Goal: Check status: Check status

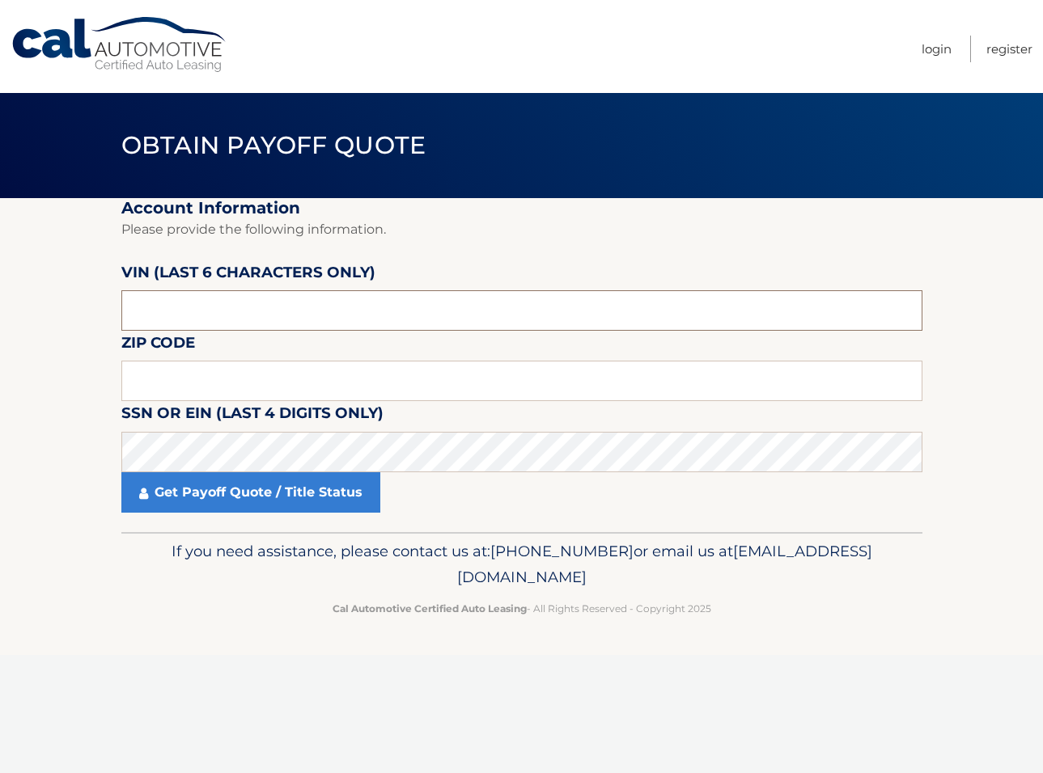
click at [278, 318] on input "text" at bounding box center [521, 310] width 801 height 40
type input "948326"
type input "10312"
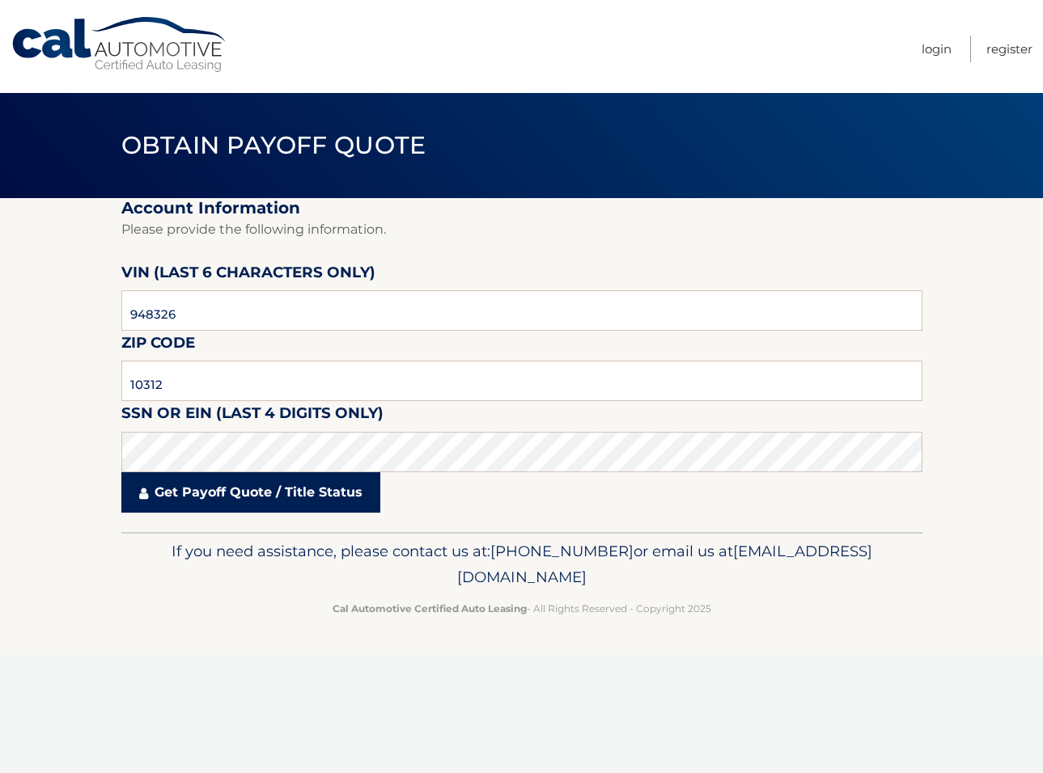
click at [288, 499] on link "Get Payoff Quote / Title Status" at bounding box center [250, 492] width 259 height 40
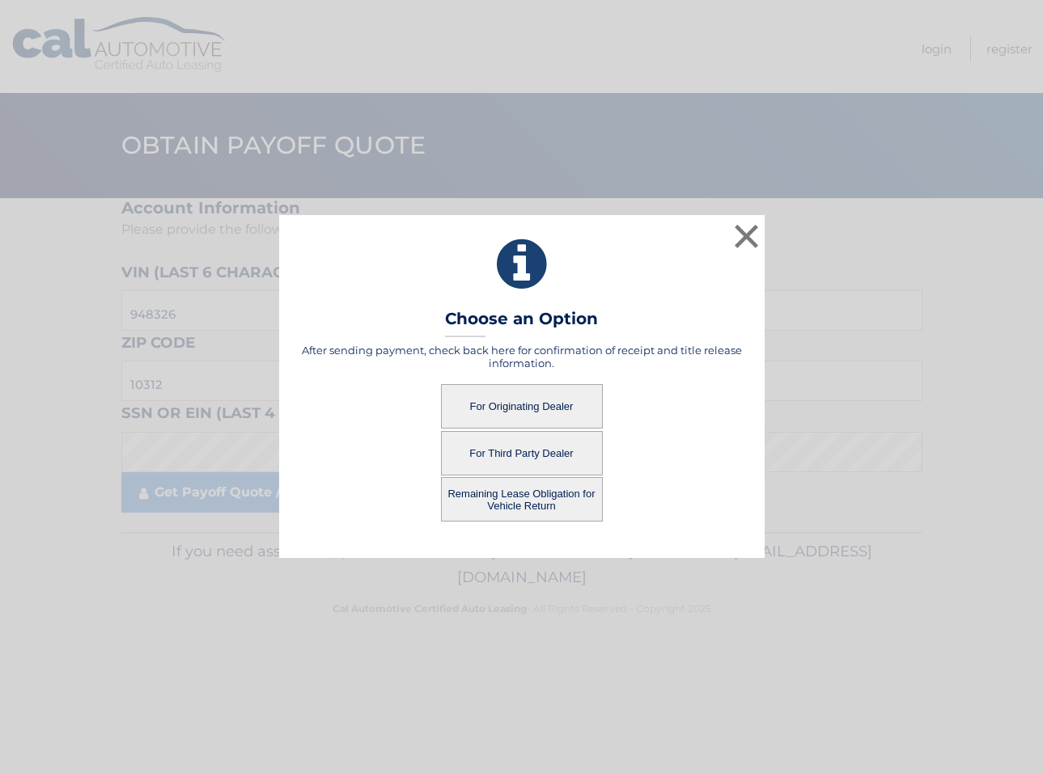
click at [510, 502] on button "Remaining Lease Obligation for Vehicle Return" at bounding box center [522, 499] width 162 height 44
click at [519, 498] on button "Remaining Lease Obligation for Vehicle Return" at bounding box center [522, 499] width 162 height 44
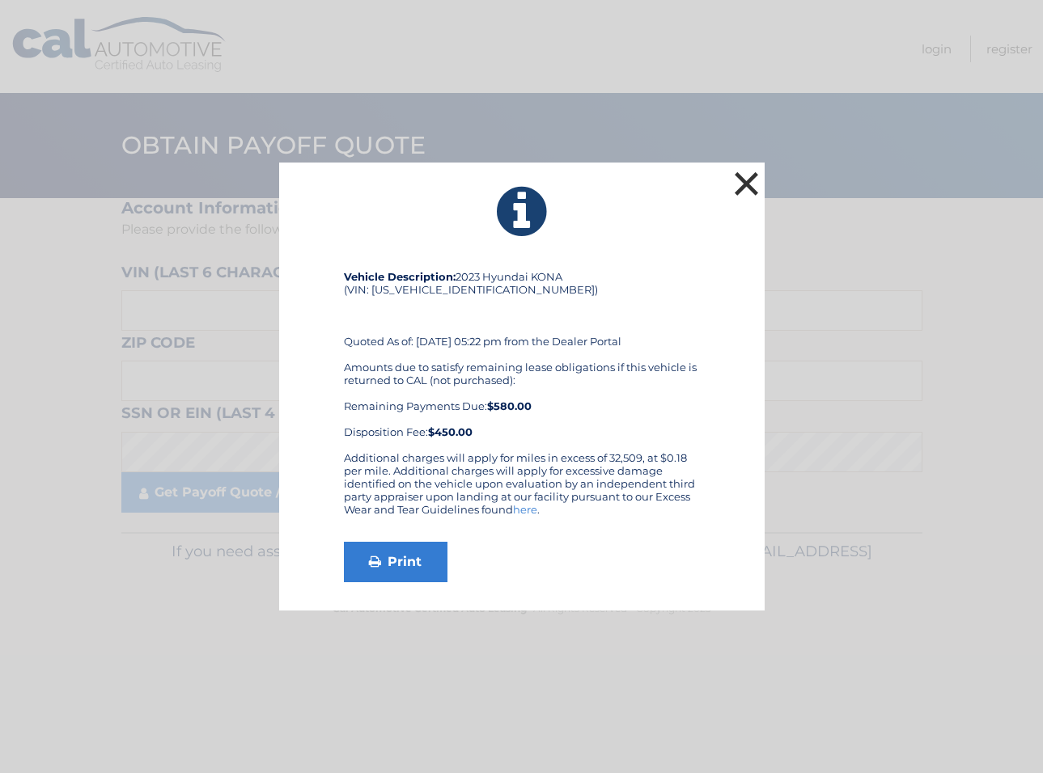
click at [755, 180] on button "×" at bounding box center [747, 183] width 32 height 32
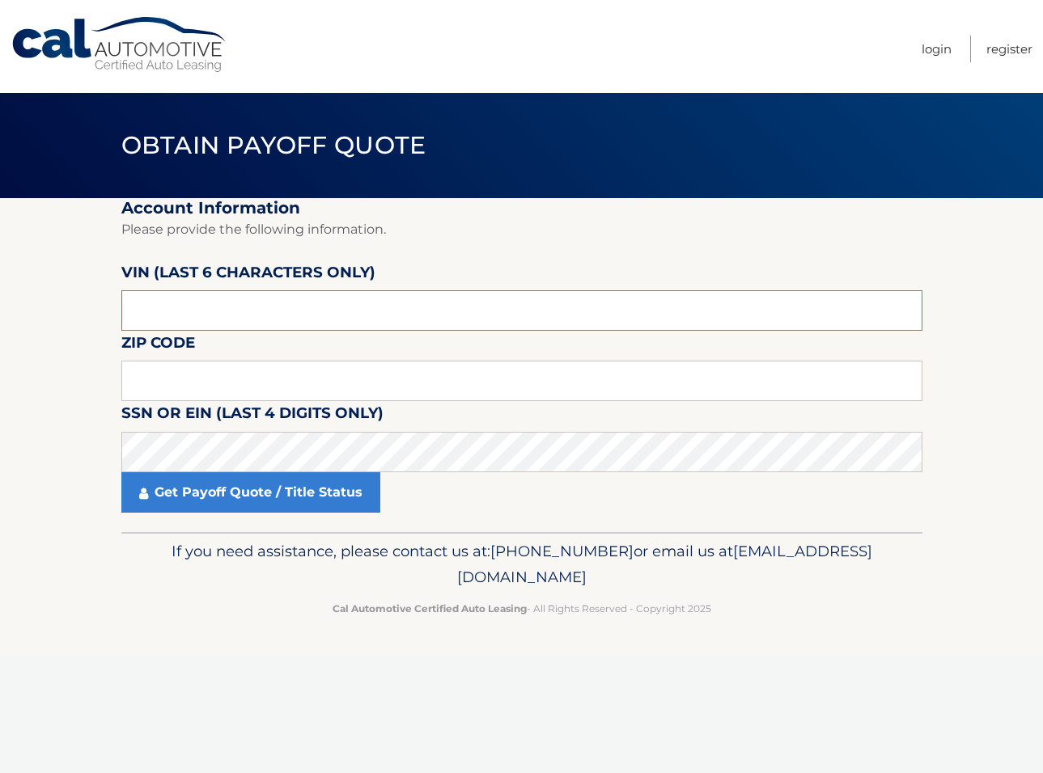
click at [201, 314] on input "text" at bounding box center [521, 310] width 801 height 40
type input "10312"
type input "948326"
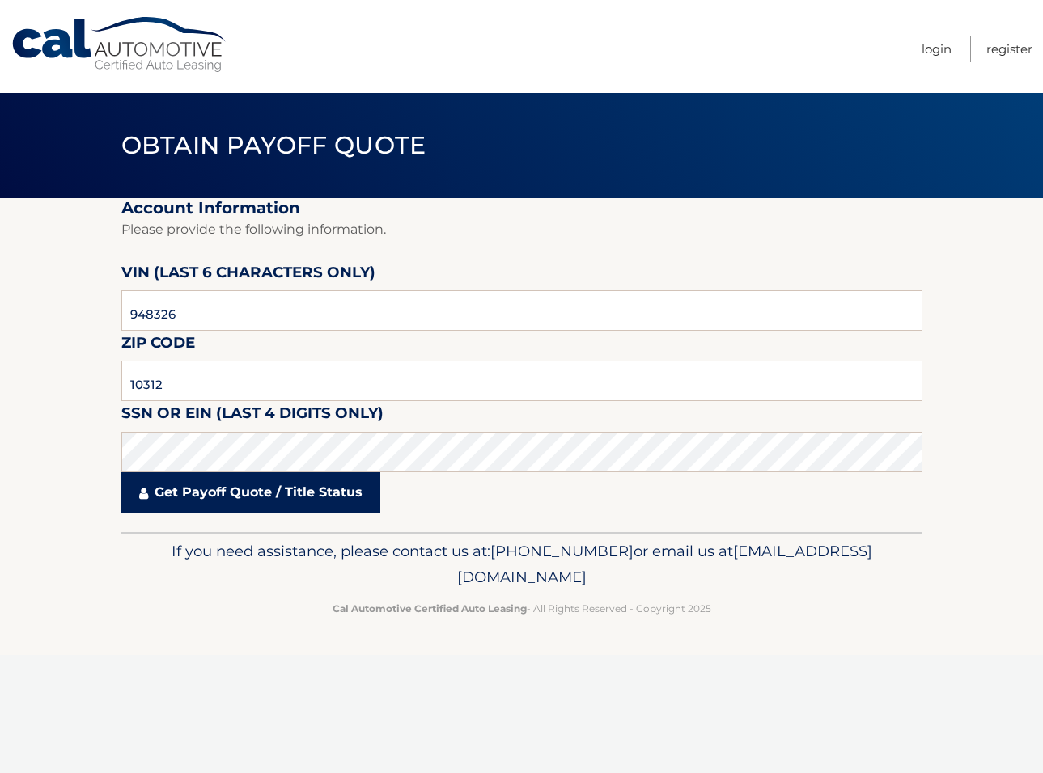
click at [294, 493] on link "Get Payoff Quote / Title Status" at bounding box center [250, 492] width 259 height 40
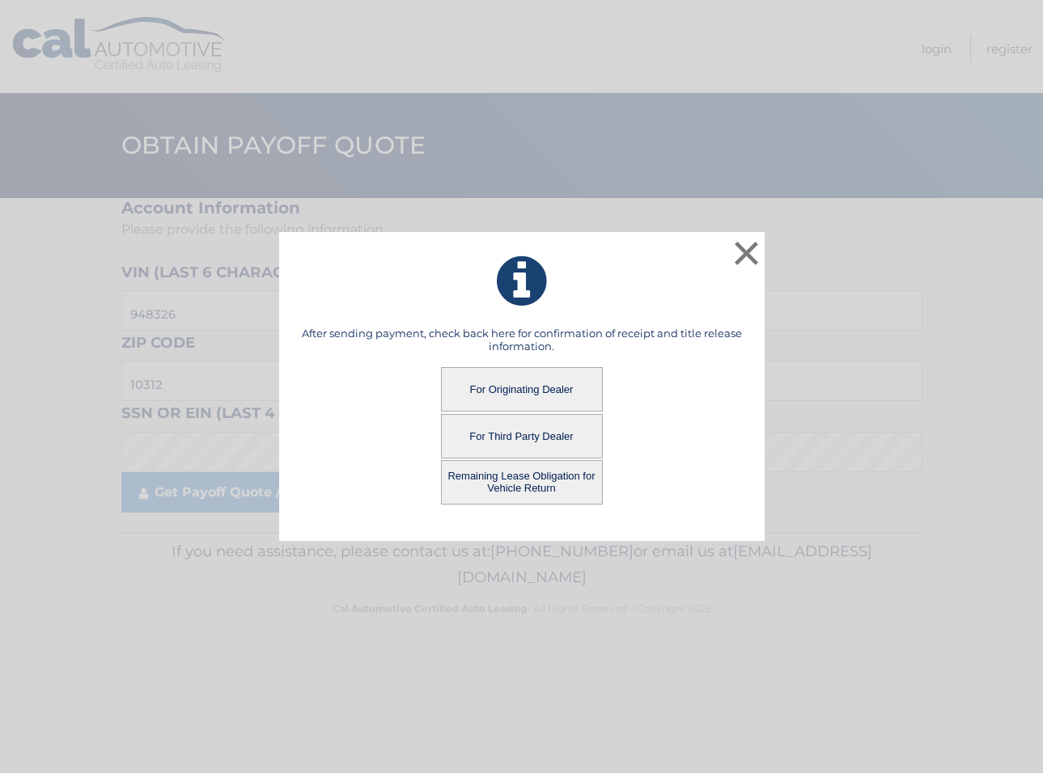
click at [527, 431] on button "For Third Party Dealer" at bounding box center [522, 436] width 162 height 44
click at [526, 434] on button "For Third Party Dealer" at bounding box center [522, 436] width 162 height 44
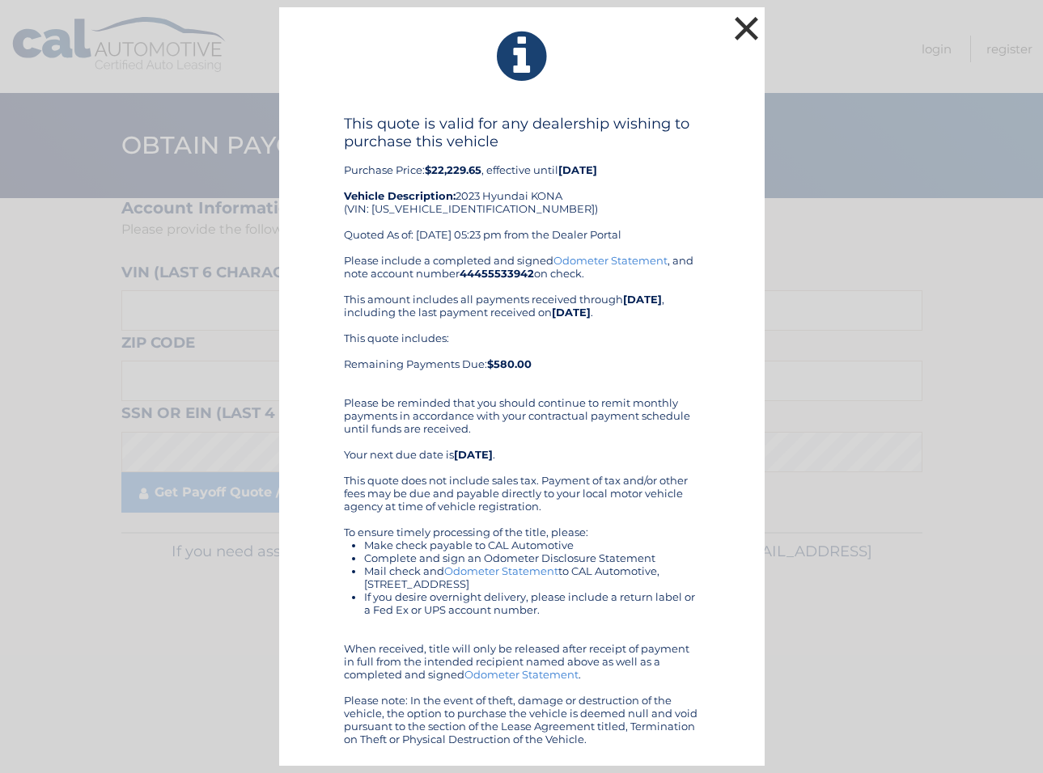
click at [747, 24] on button "×" at bounding box center [747, 28] width 32 height 32
